Goal: Task Accomplishment & Management: Manage account settings

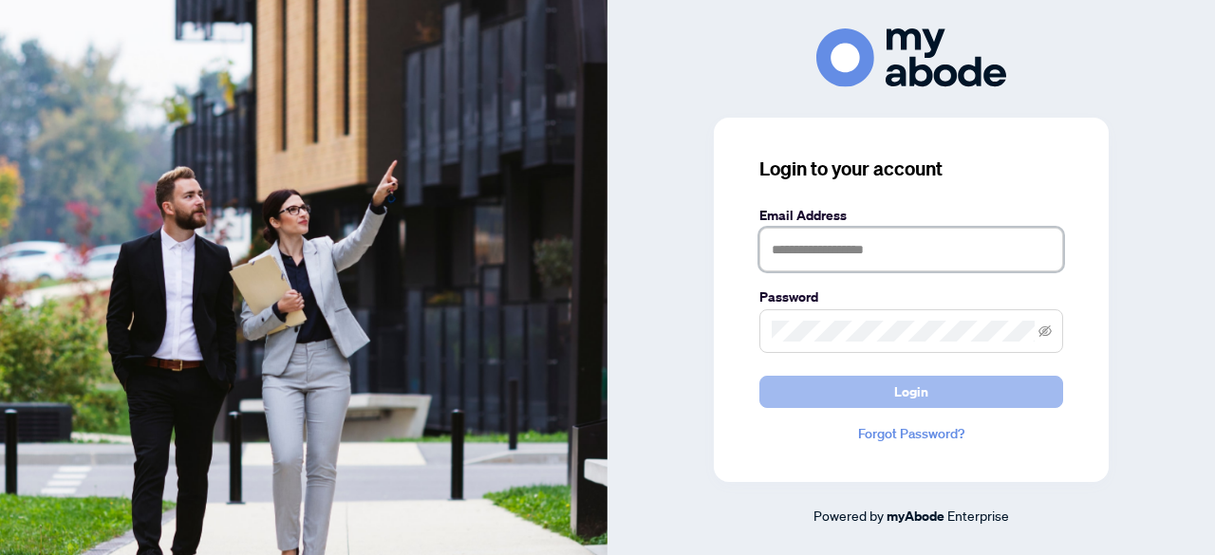
type input "**********"
click at [943, 395] on button "Login" at bounding box center [911, 392] width 304 height 32
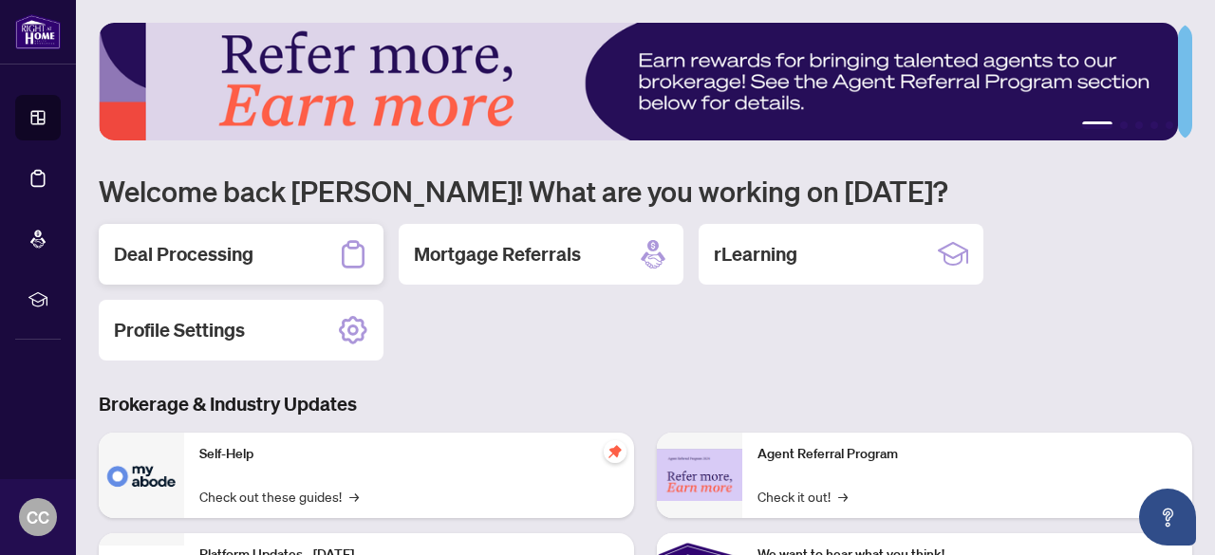
click at [236, 245] on h2 "Deal Processing" at bounding box center [184, 254] width 140 height 27
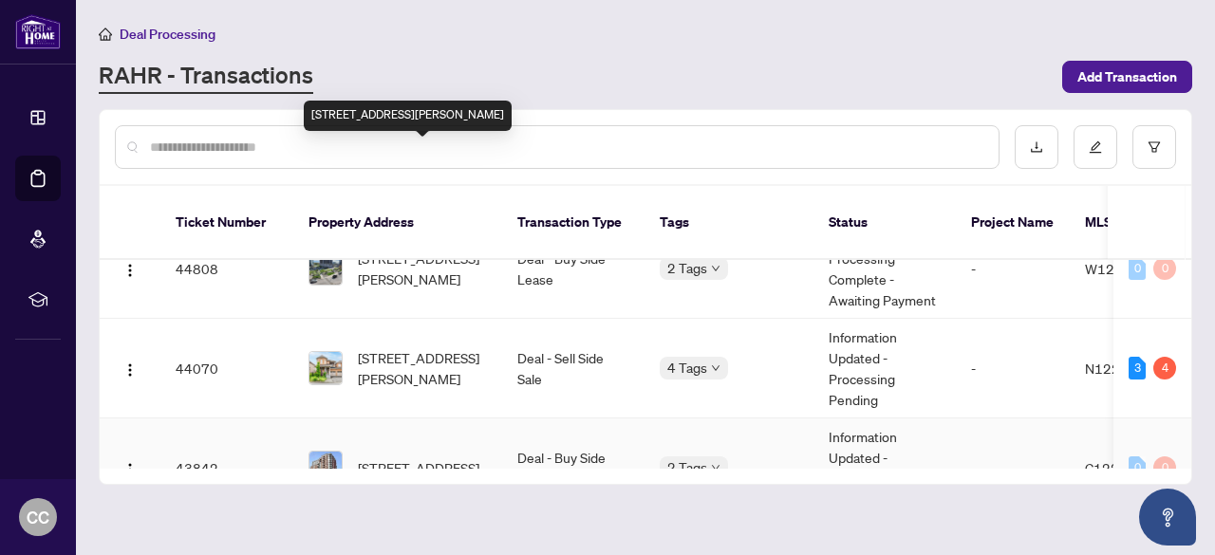
scroll to position [380, 0]
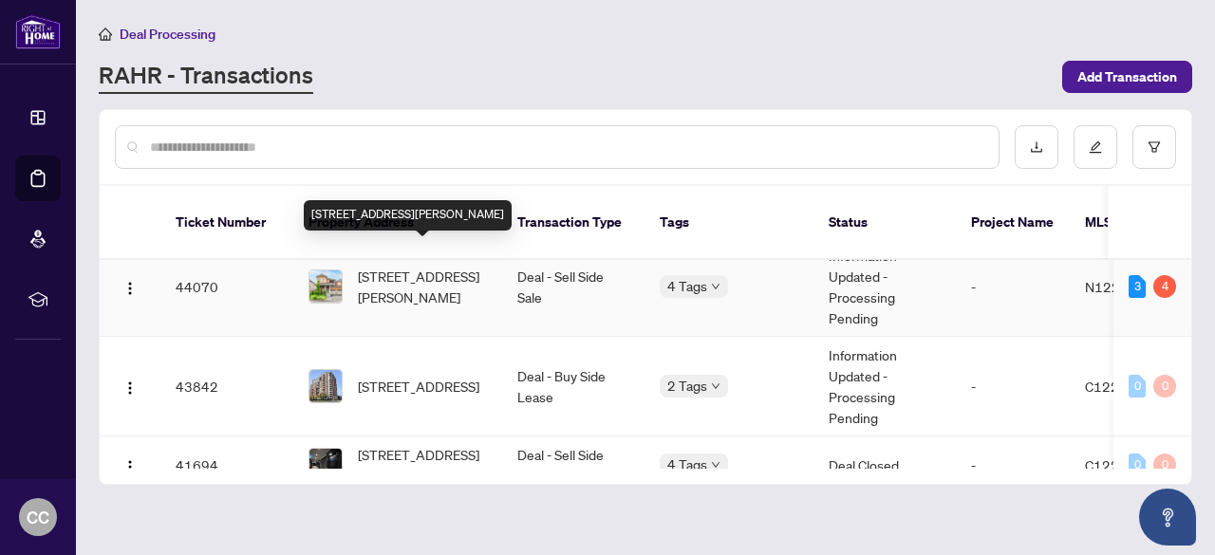
click at [399, 266] on span "[STREET_ADDRESS][PERSON_NAME]" at bounding box center [422, 287] width 129 height 42
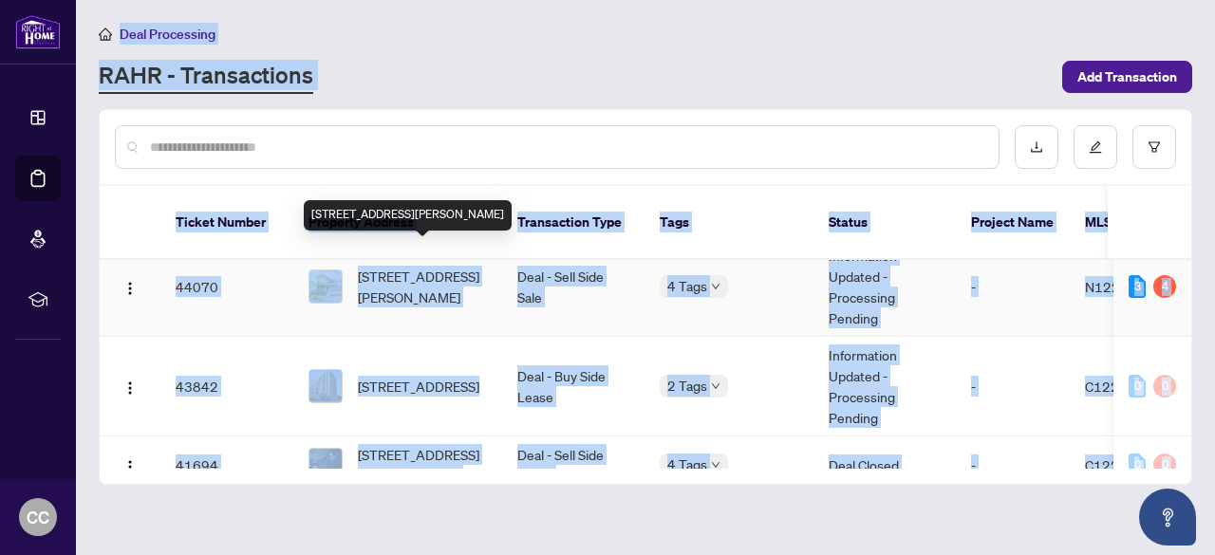
click at [399, 263] on main "Deal Processing [PERSON_NAME] - Transactions Add Transaction Ticket Number Prop…" at bounding box center [645, 277] width 1139 height 555
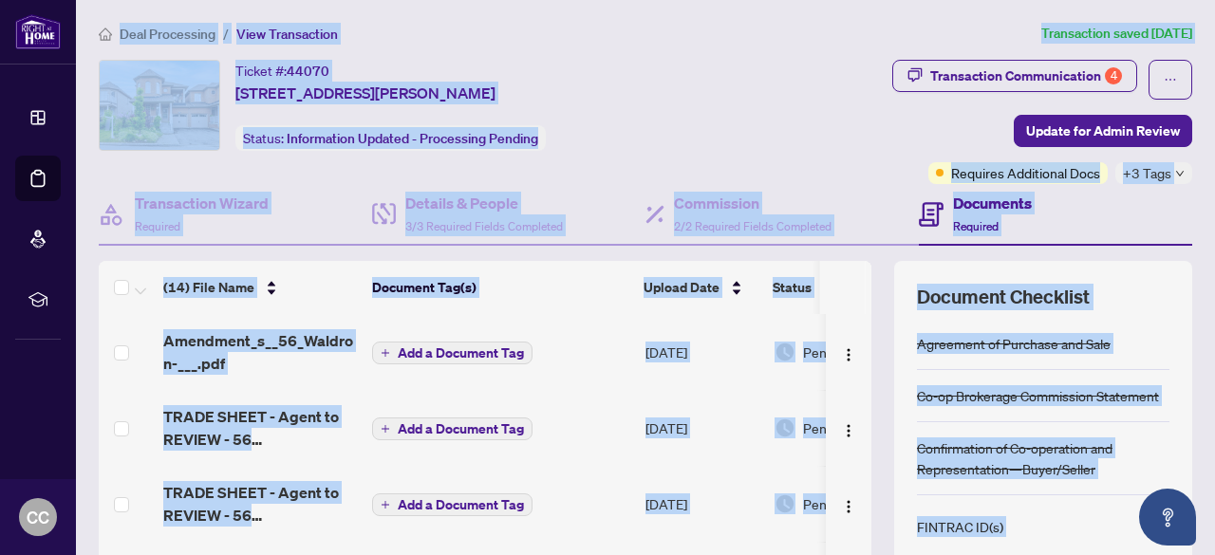
click at [716, 88] on div "Ticket #: 44070 [STREET_ADDRESS][PERSON_NAME] Status: Information Updated - Pro…" at bounding box center [407, 105] width 617 height 91
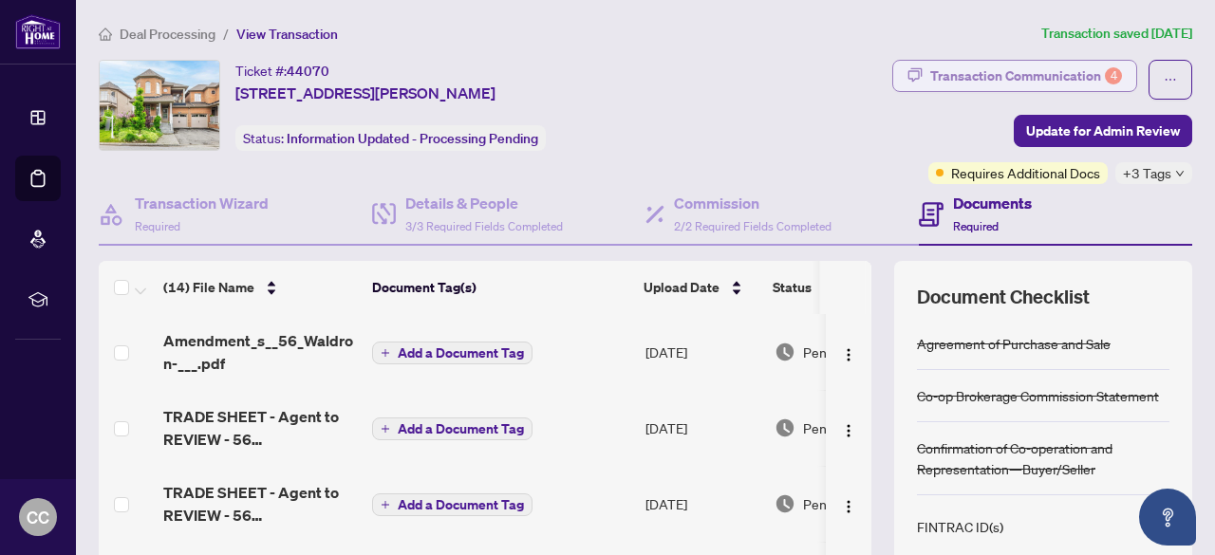
click at [1038, 65] on div "Transaction Communication 4" at bounding box center [1026, 76] width 192 height 30
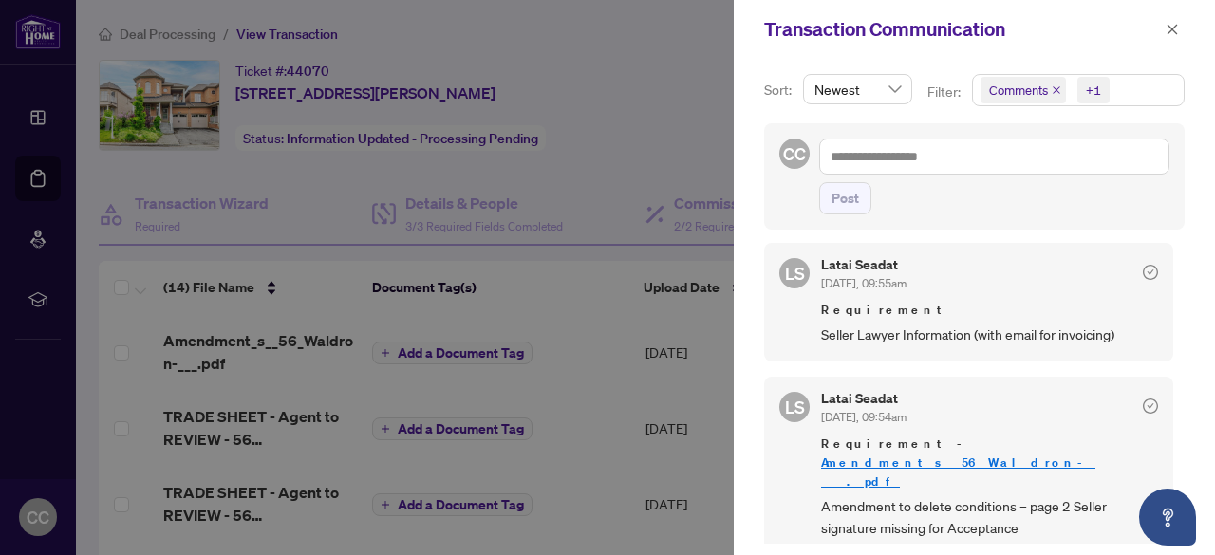
scroll to position [285, 0]
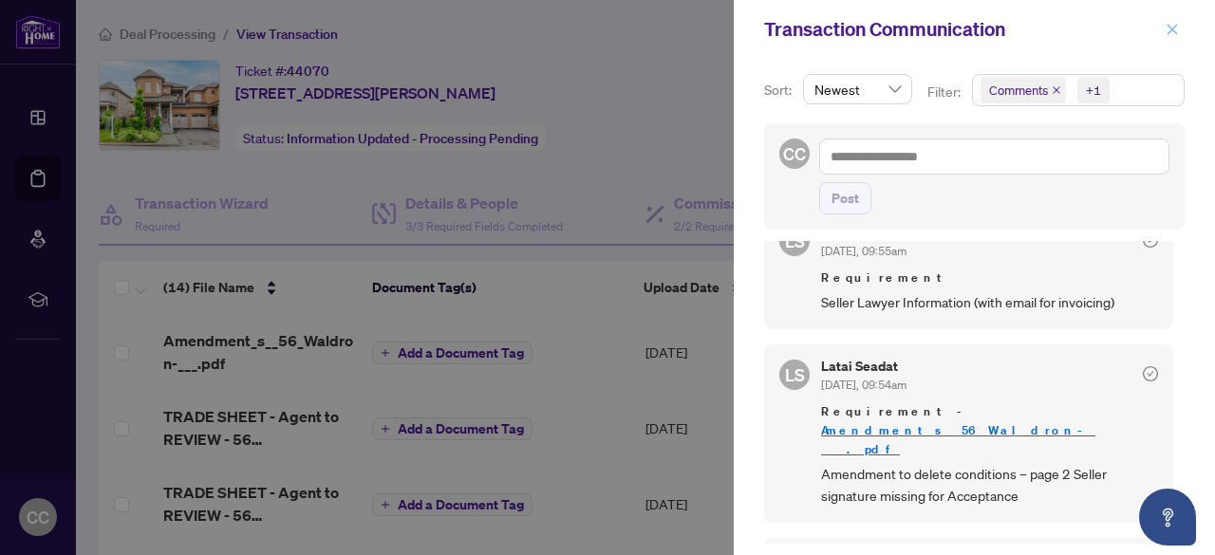
click at [1182, 34] on button "button" at bounding box center [1172, 29] width 25 height 23
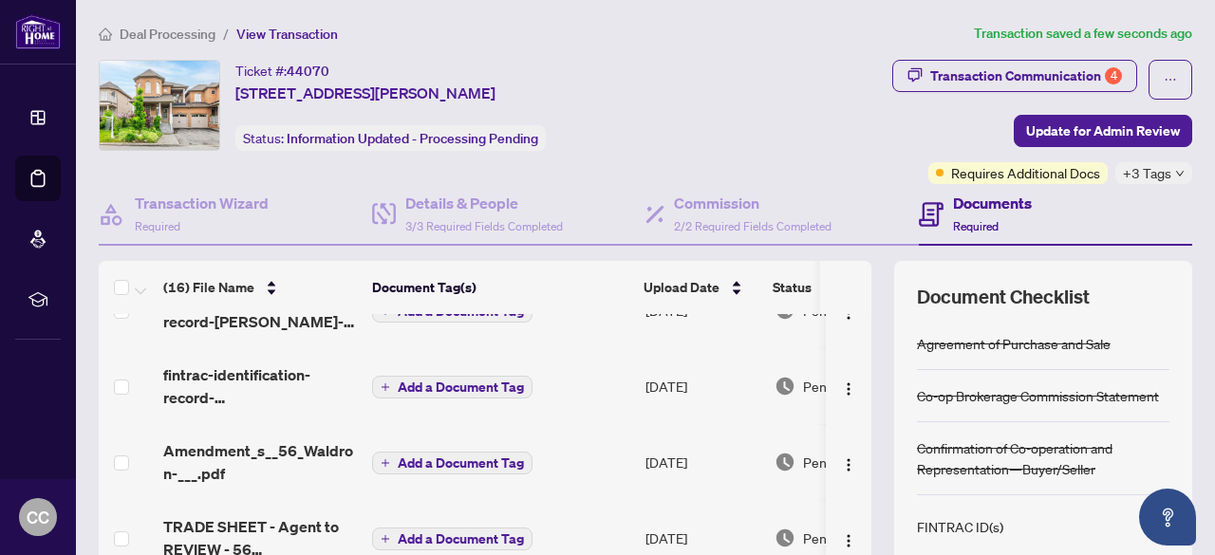
scroll to position [0, 0]
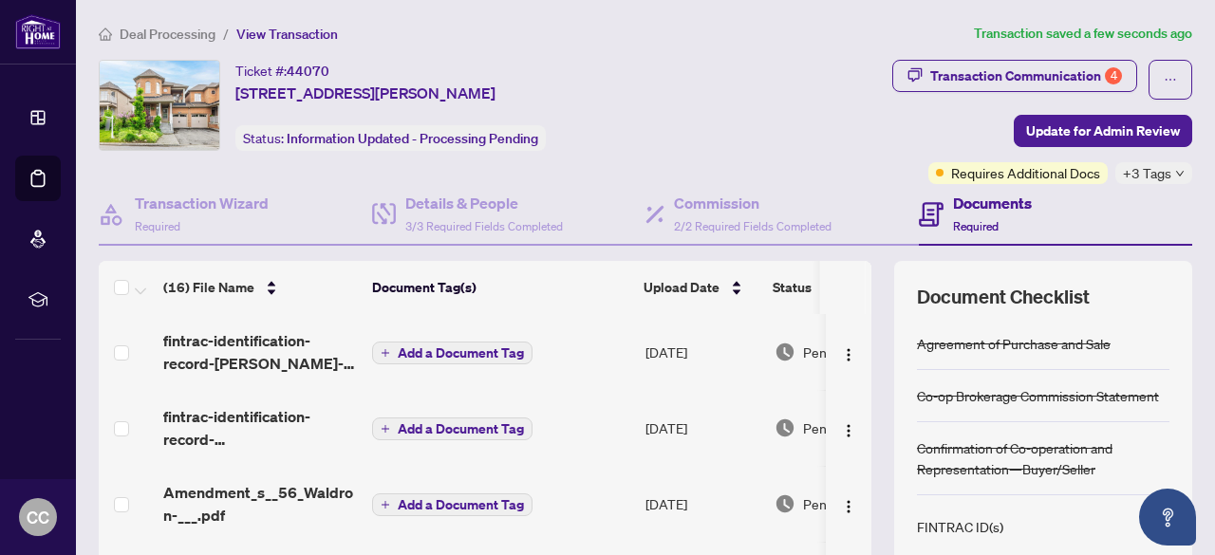
click at [1175, 169] on icon "down" at bounding box center [1179, 173] width 9 height 9
click at [1088, 126] on span "Update for Admin Review" at bounding box center [1103, 131] width 154 height 30
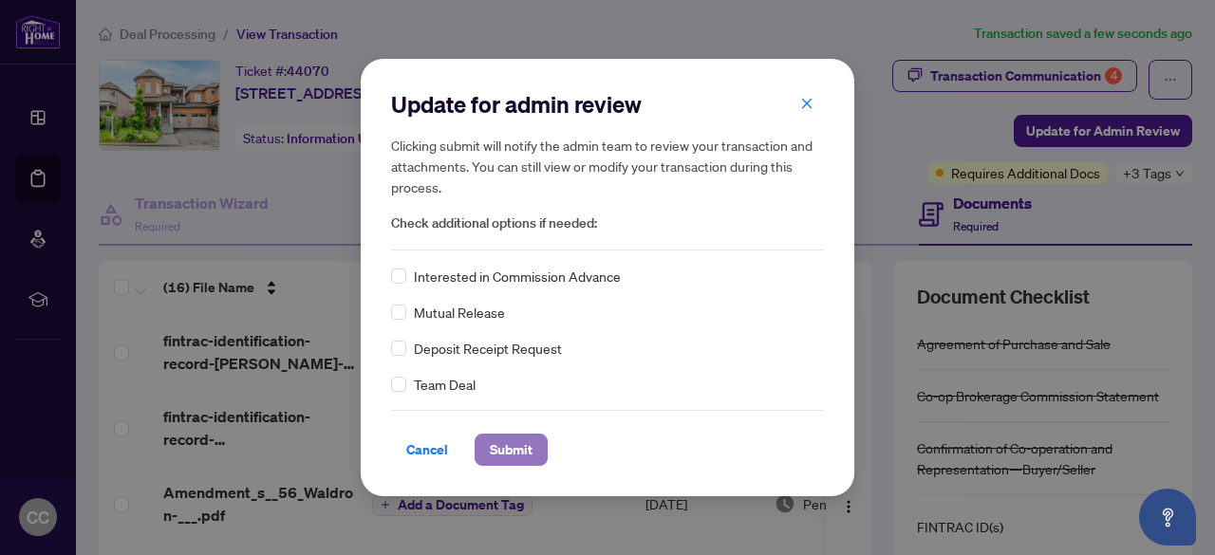
click at [512, 451] on span "Submit" at bounding box center [511, 450] width 43 height 30
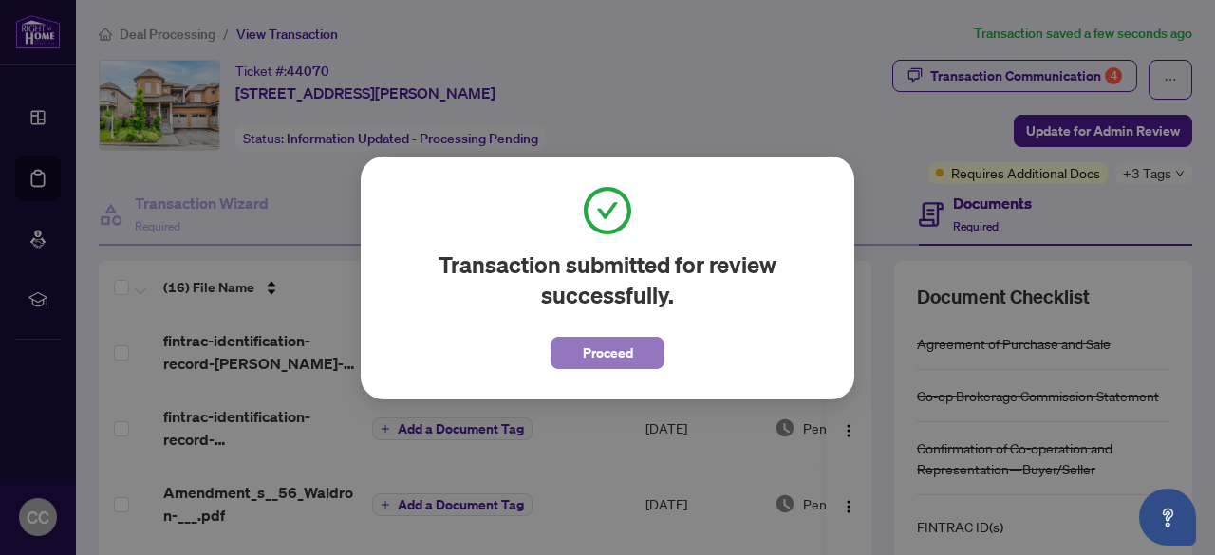
click at [581, 347] on button "Proceed" at bounding box center [607, 353] width 114 height 32
